Goal: Task Accomplishment & Management: Complete application form

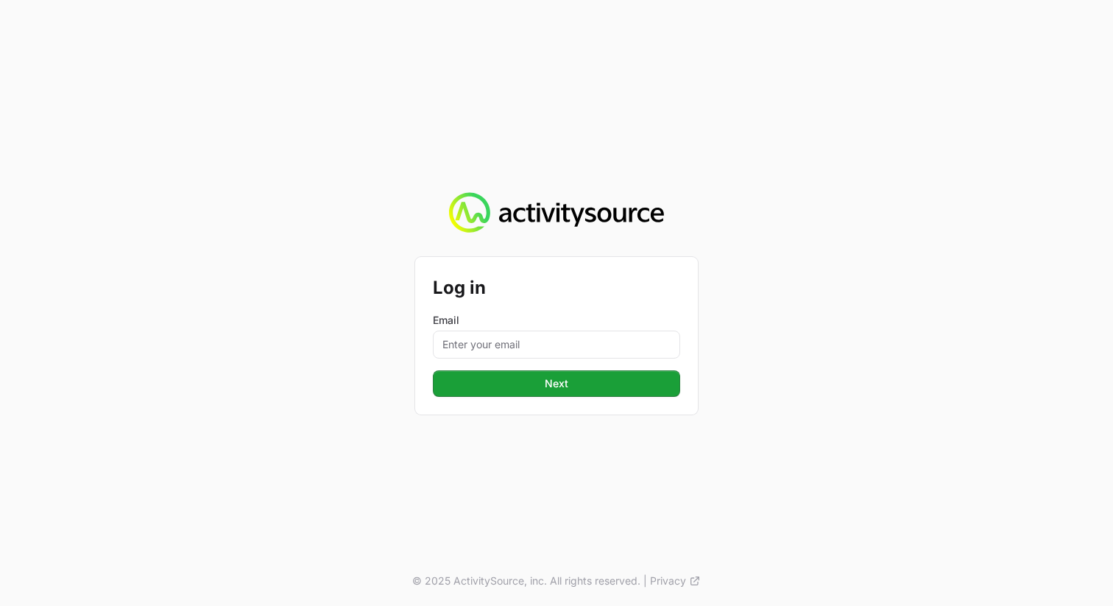
click at [533, 319] on label "Email" at bounding box center [556, 320] width 247 height 15
click at [533, 331] on input "Email" at bounding box center [556, 345] width 247 height 28
click at [533, 353] on input "Email" at bounding box center [556, 345] width 247 height 28
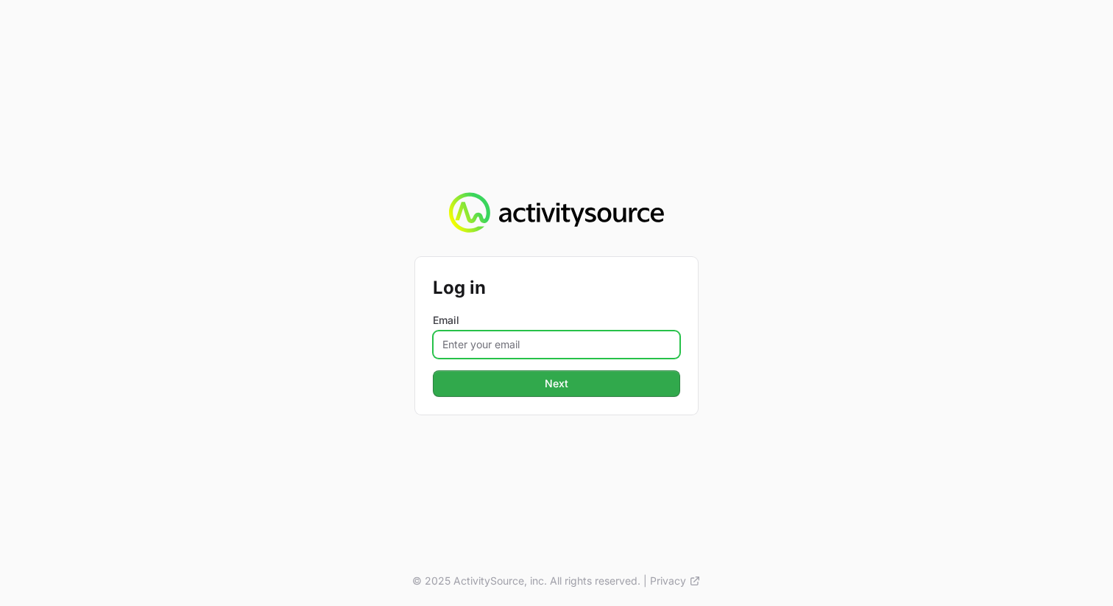
type input "[PERSON_NAME][EMAIL_ADDRESS][PERSON_NAME][DOMAIN_NAME]"
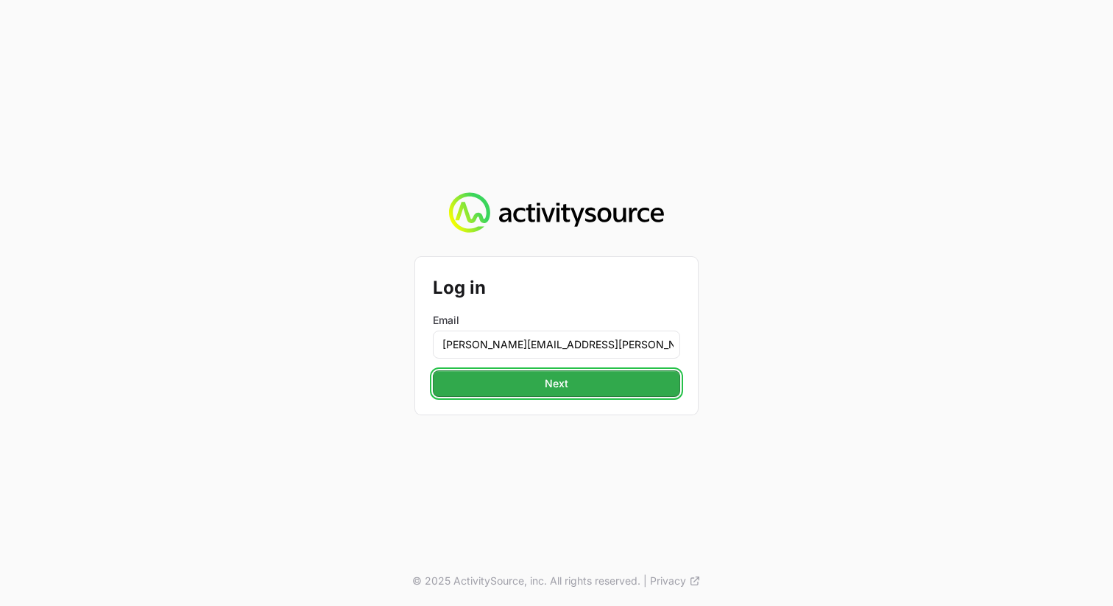
click at [560, 388] on span "Next" at bounding box center [557, 384] width 24 height 18
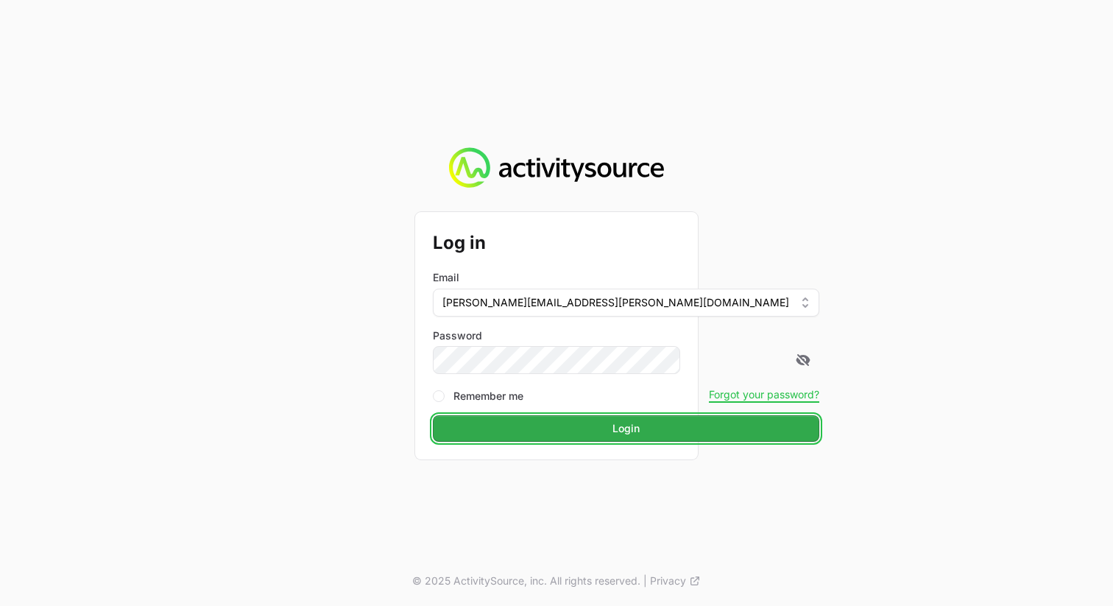
click at [612, 420] on span "Login" at bounding box center [625, 429] width 27 height 18
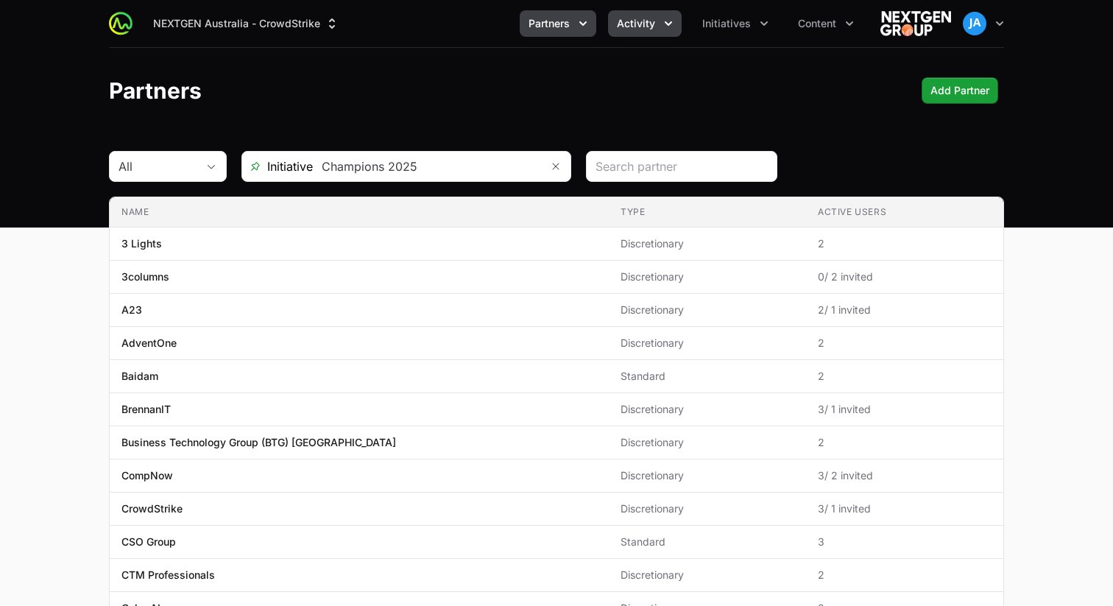
click at [669, 29] on icon "Activity menu" at bounding box center [668, 23] width 15 height 15
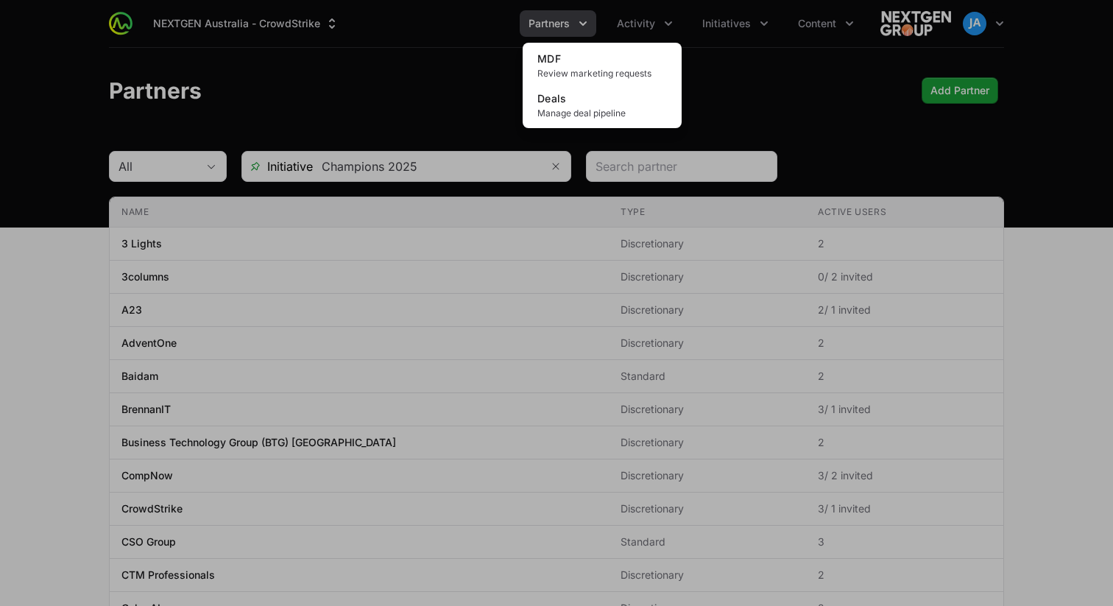
click at [470, 65] on div "Activity menu" at bounding box center [556, 303] width 1113 height 606
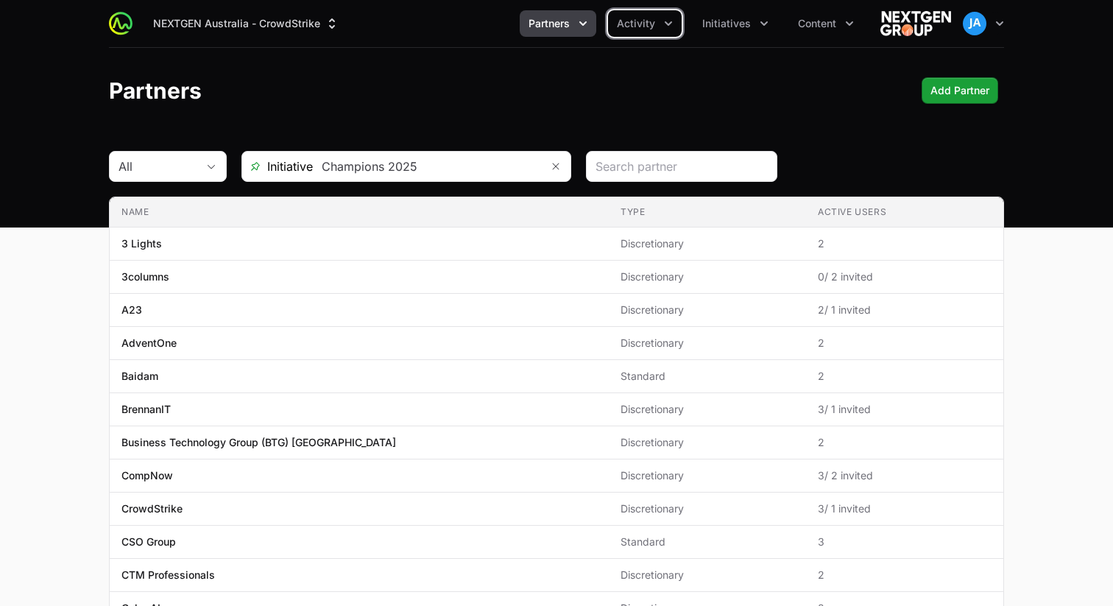
click at [583, 31] on button "Partners" at bounding box center [558, 23] width 77 height 27
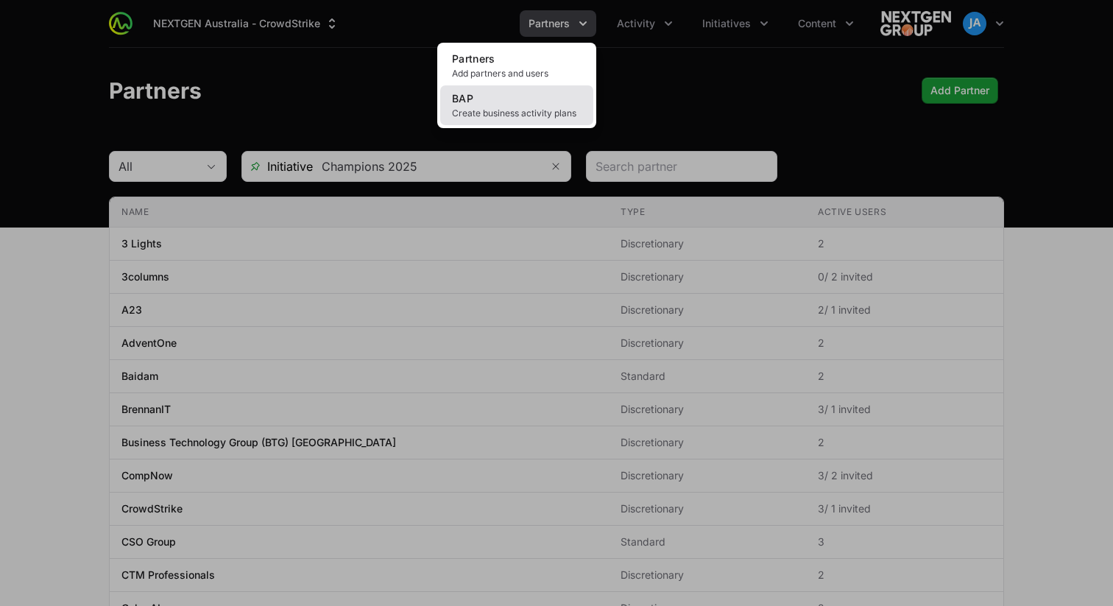
click at [549, 96] on link "BAP Create business activity plans" at bounding box center [516, 105] width 153 height 40
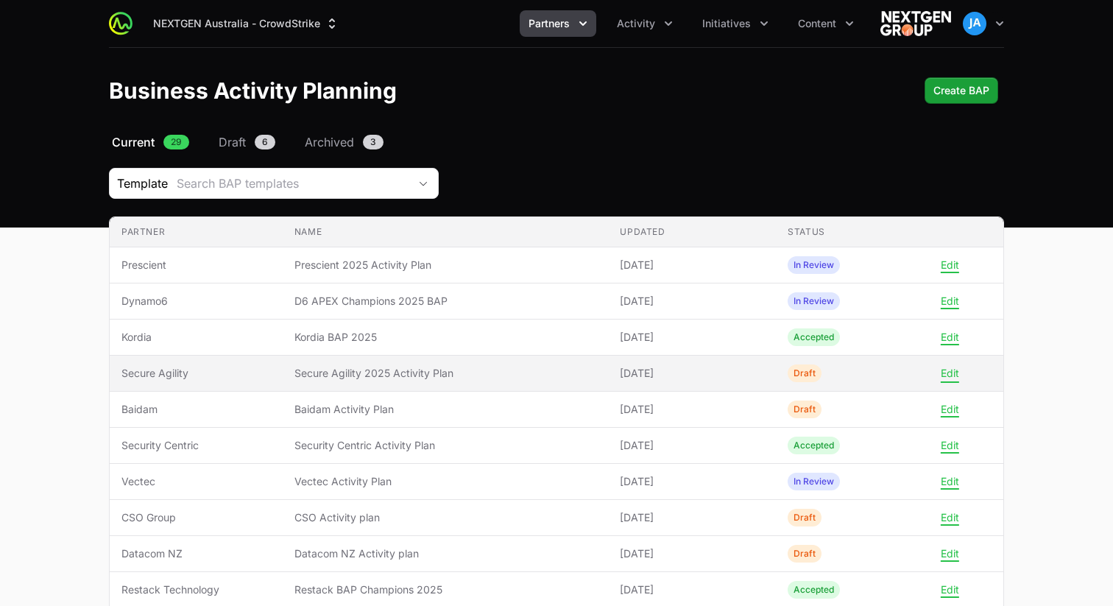
click at [942, 370] on button "Edit" at bounding box center [950, 373] width 18 height 13
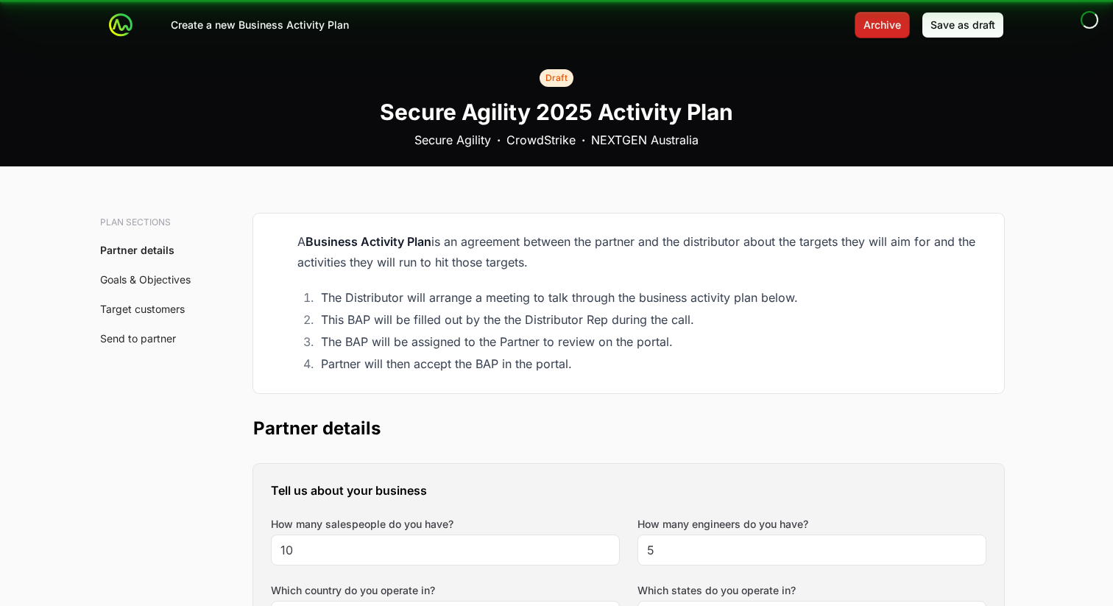
type input "[GEOGRAPHIC_DATA], [GEOGRAPHIC_DATA], [GEOGRAPHIC_DATA], [GEOGRAPHIC_DATA], [GE…"
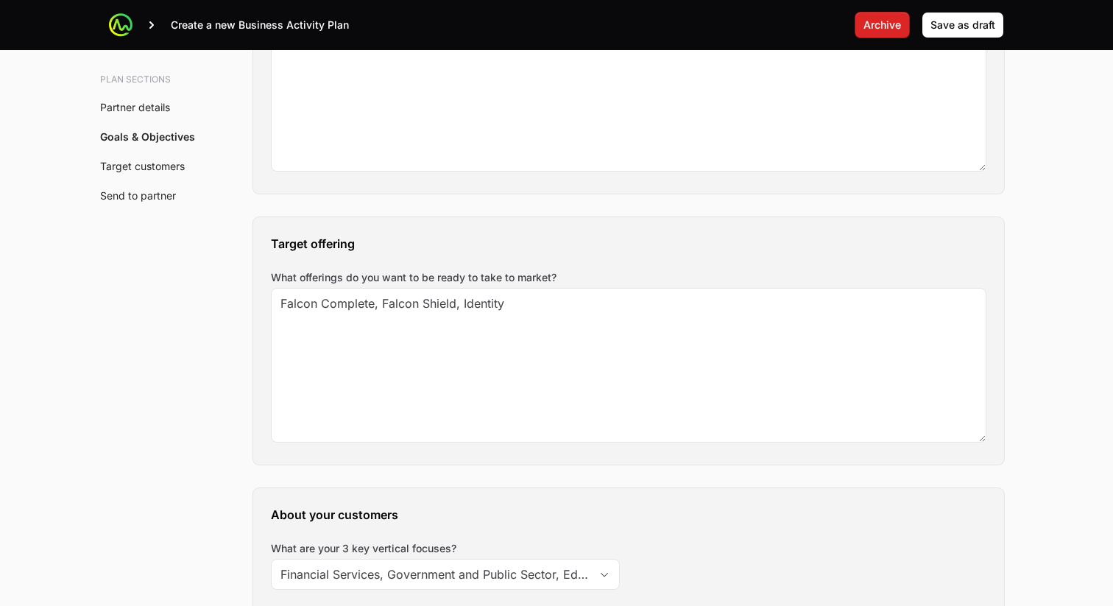
scroll to position [1682, 0]
